Goal: Transaction & Acquisition: Purchase product/service

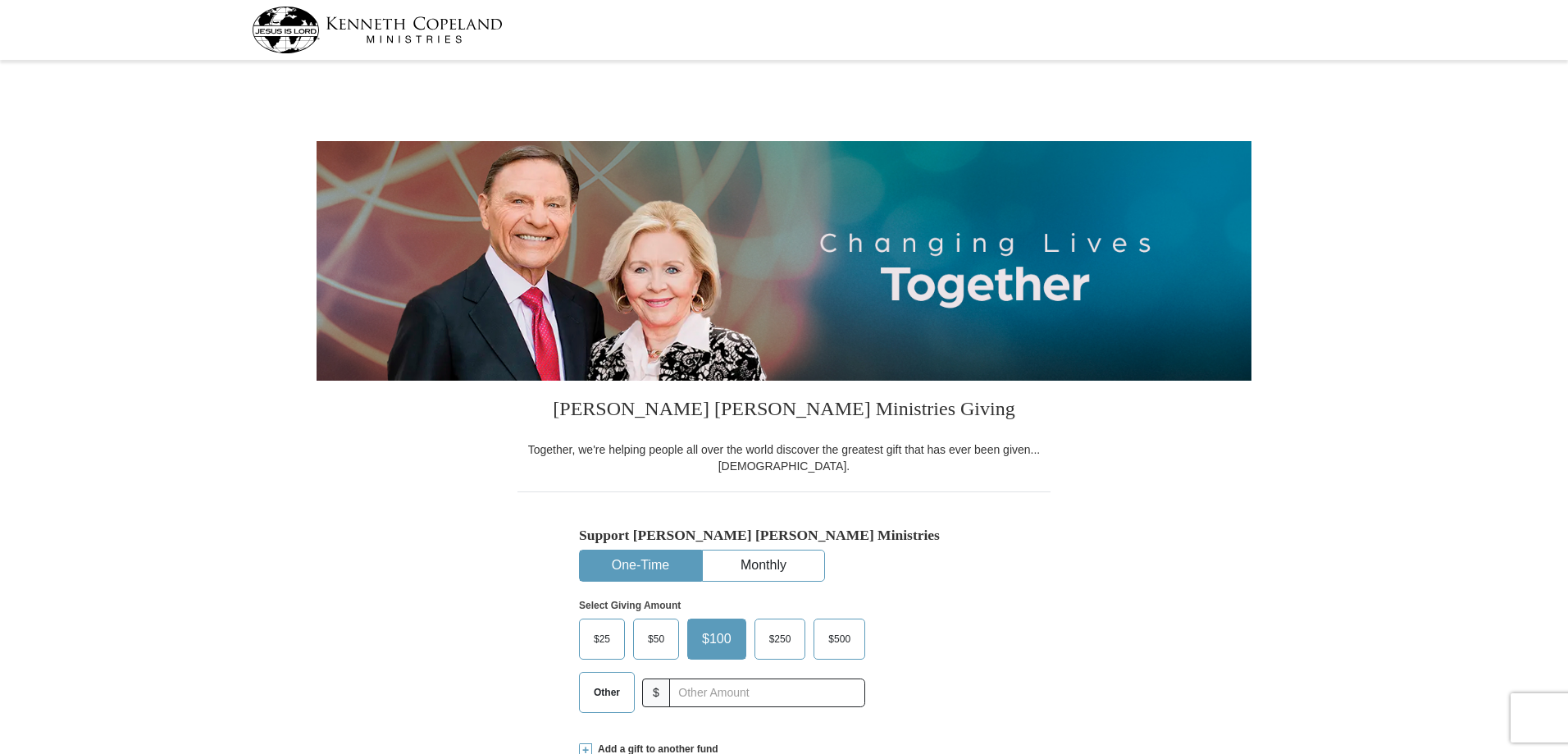
select select "[GEOGRAPHIC_DATA]"
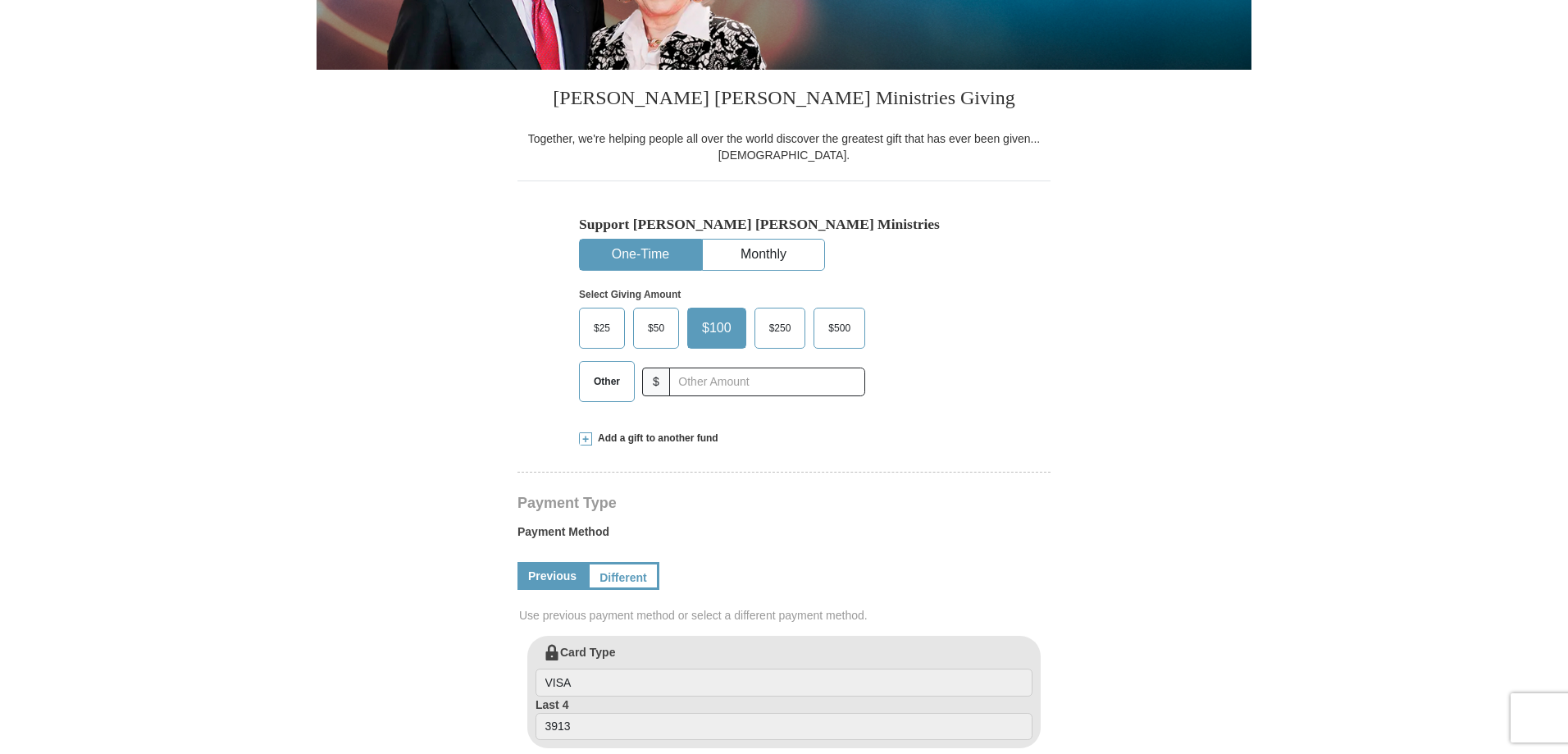
scroll to position [246, 0]
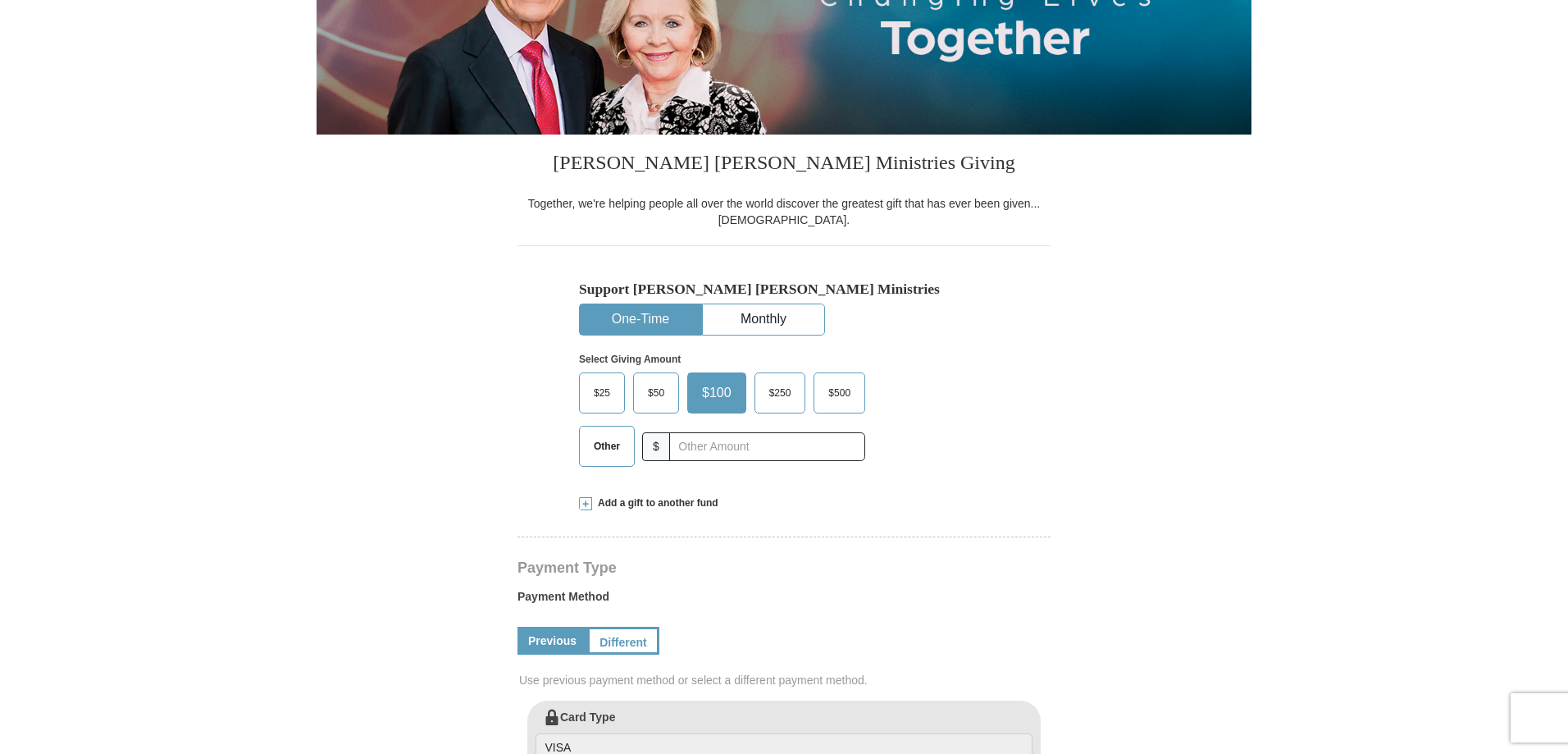
click at [617, 447] on span "Other" at bounding box center [607, 446] width 43 height 25
click at [0, 0] on input "Other" at bounding box center [0, 0] width 0 height 0
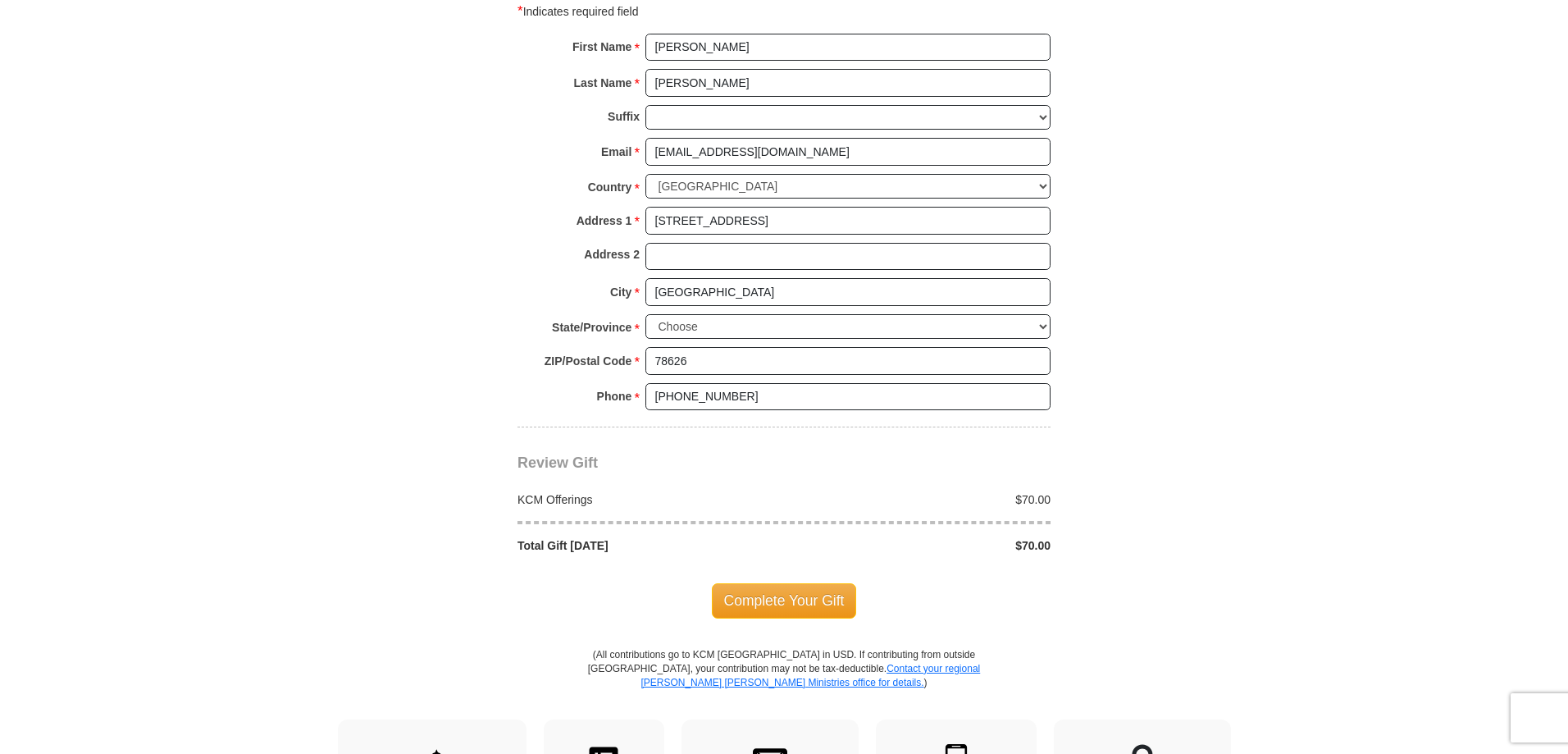
scroll to position [1149, 0]
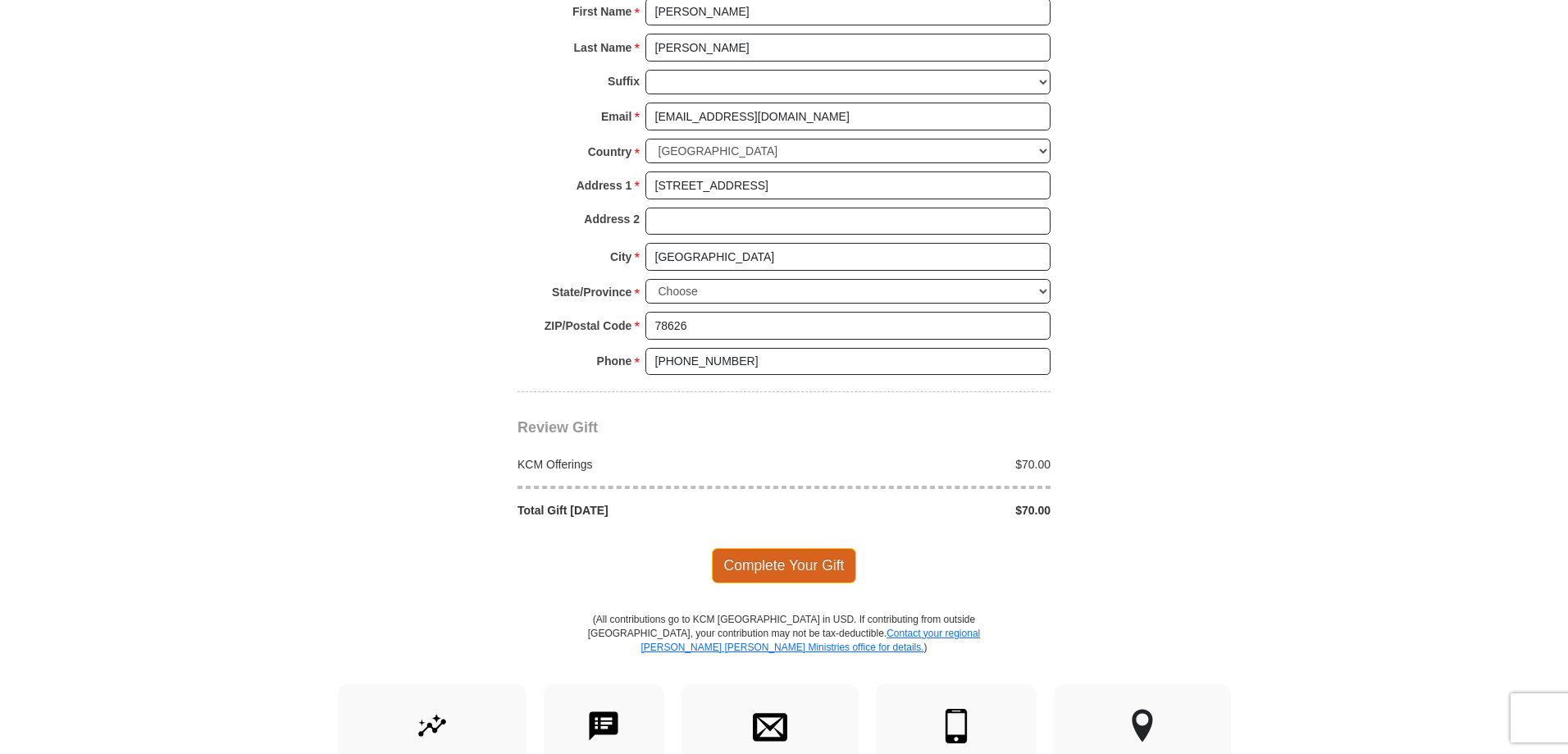
type input "70"
click at [796, 572] on span "Complete Your Gift" at bounding box center [784, 565] width 145 height 34
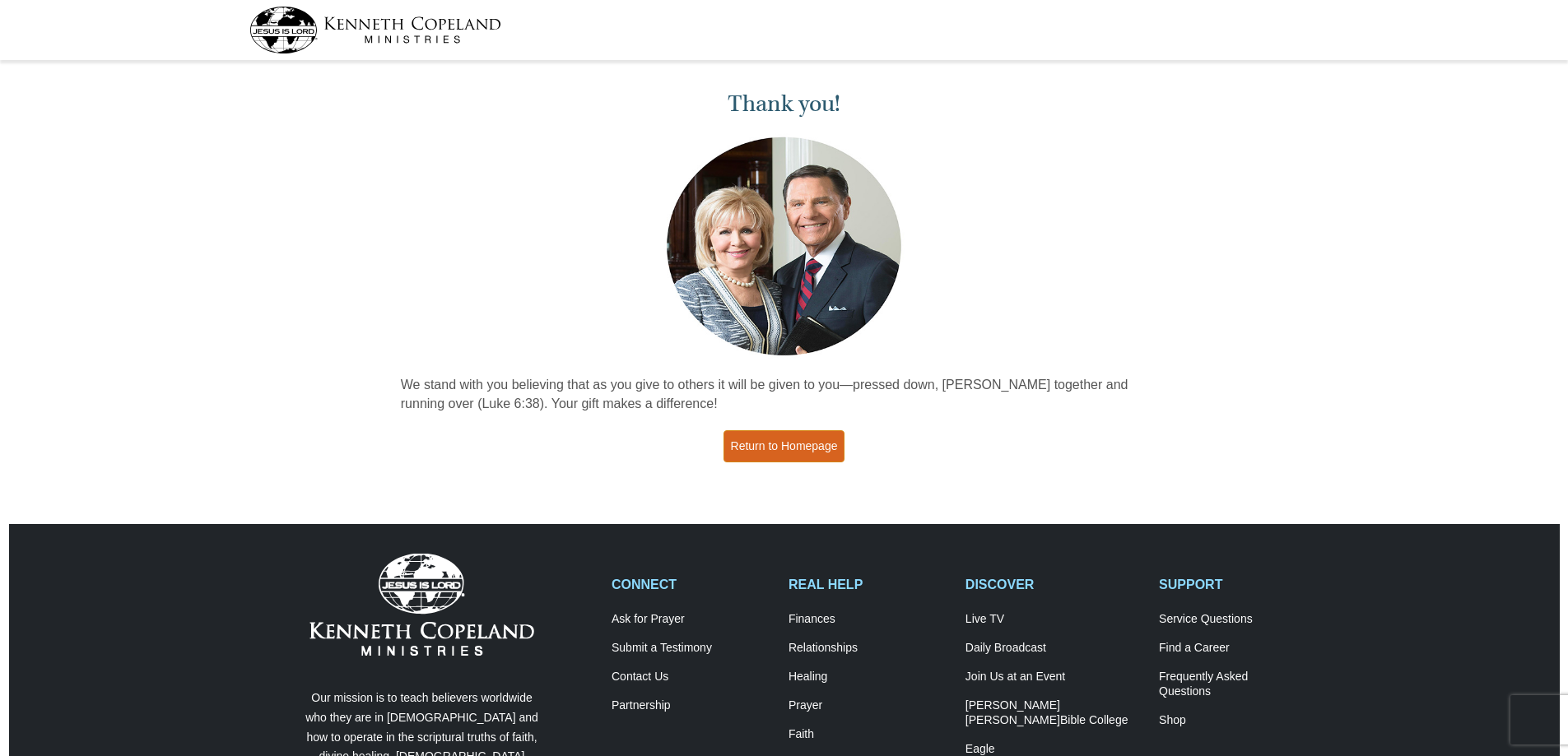
click at [803, 442] on link "Return to Homepage" at bounding box center [784, 446] width 121 height 32
